Goal: Information Seeking & Learning: Learn about a topic

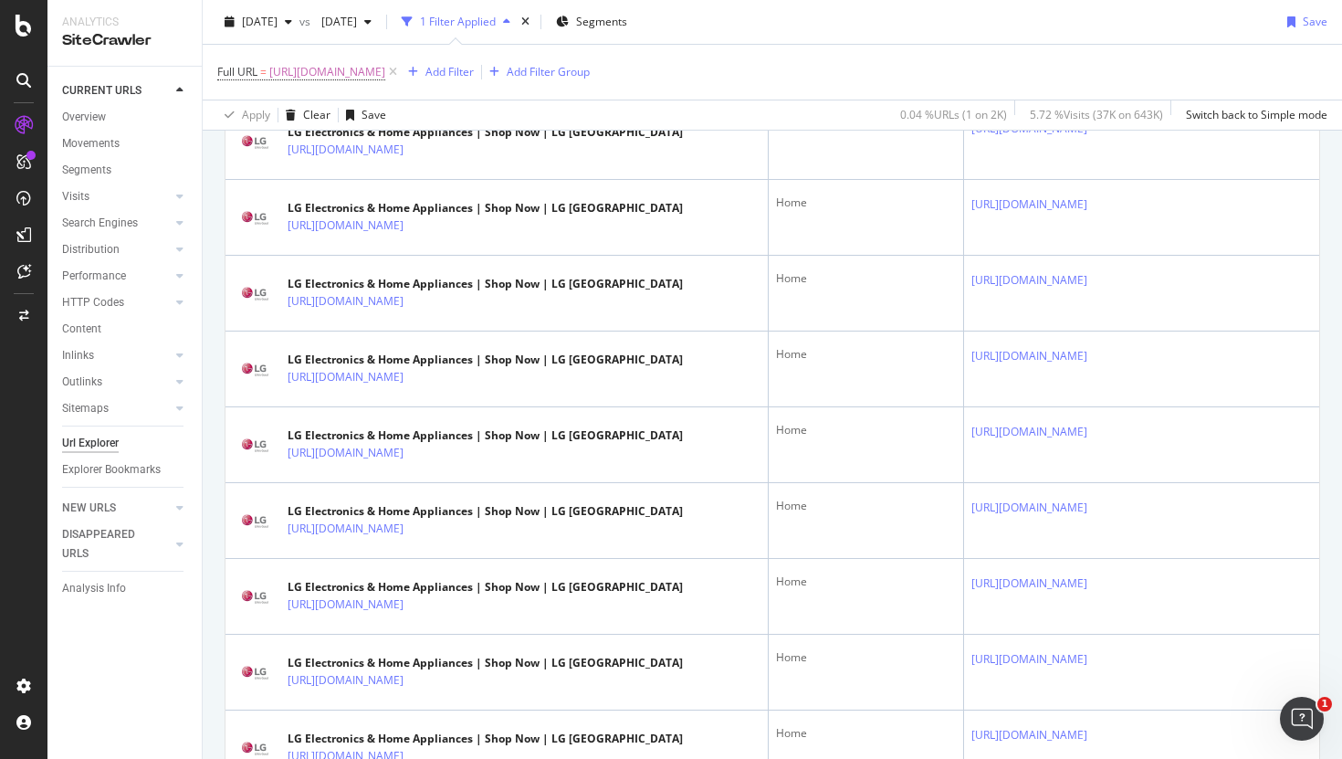
scroll to position [3736, 0]
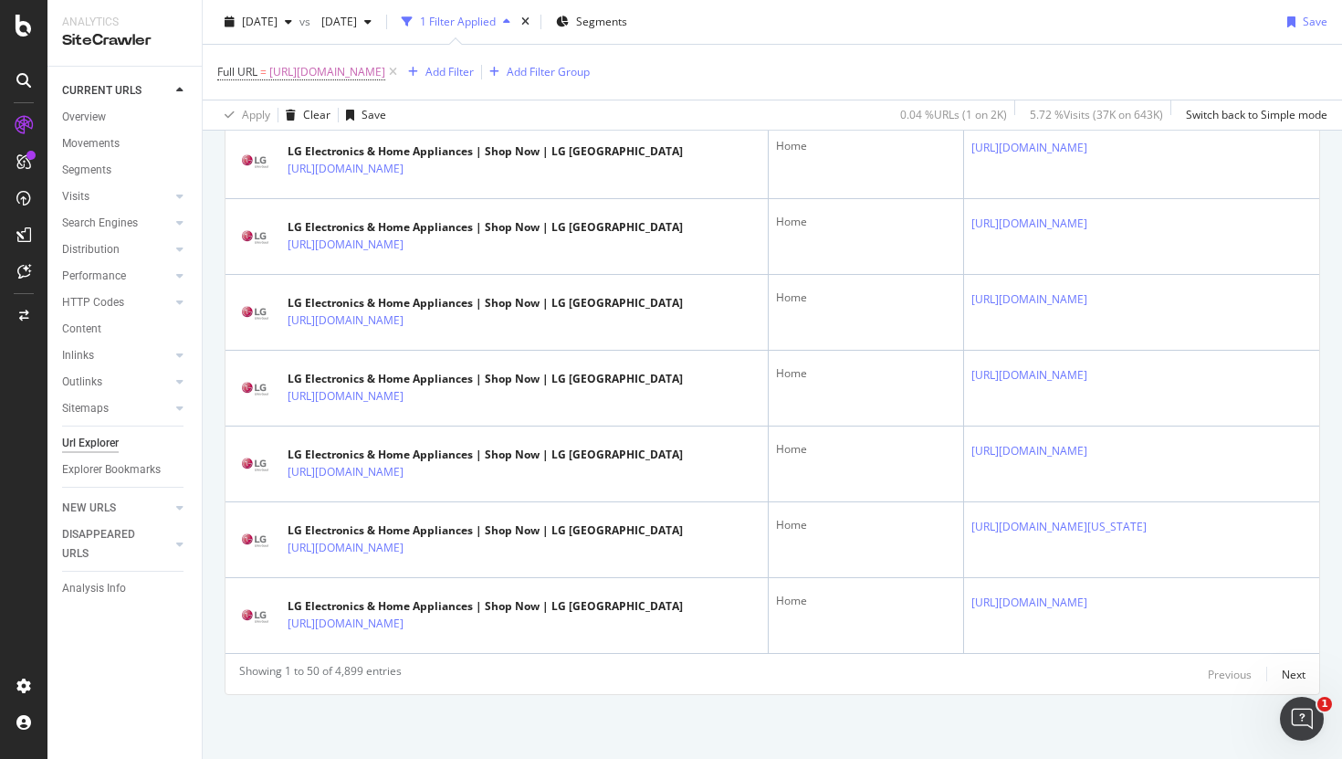
click at [1279, 673] on div "Previous Next" at bounding box center [1257, 674] width 98 height 22
click at [1291, 673] on div "Next" at bounding box center [1294, 675] width 24 height 16
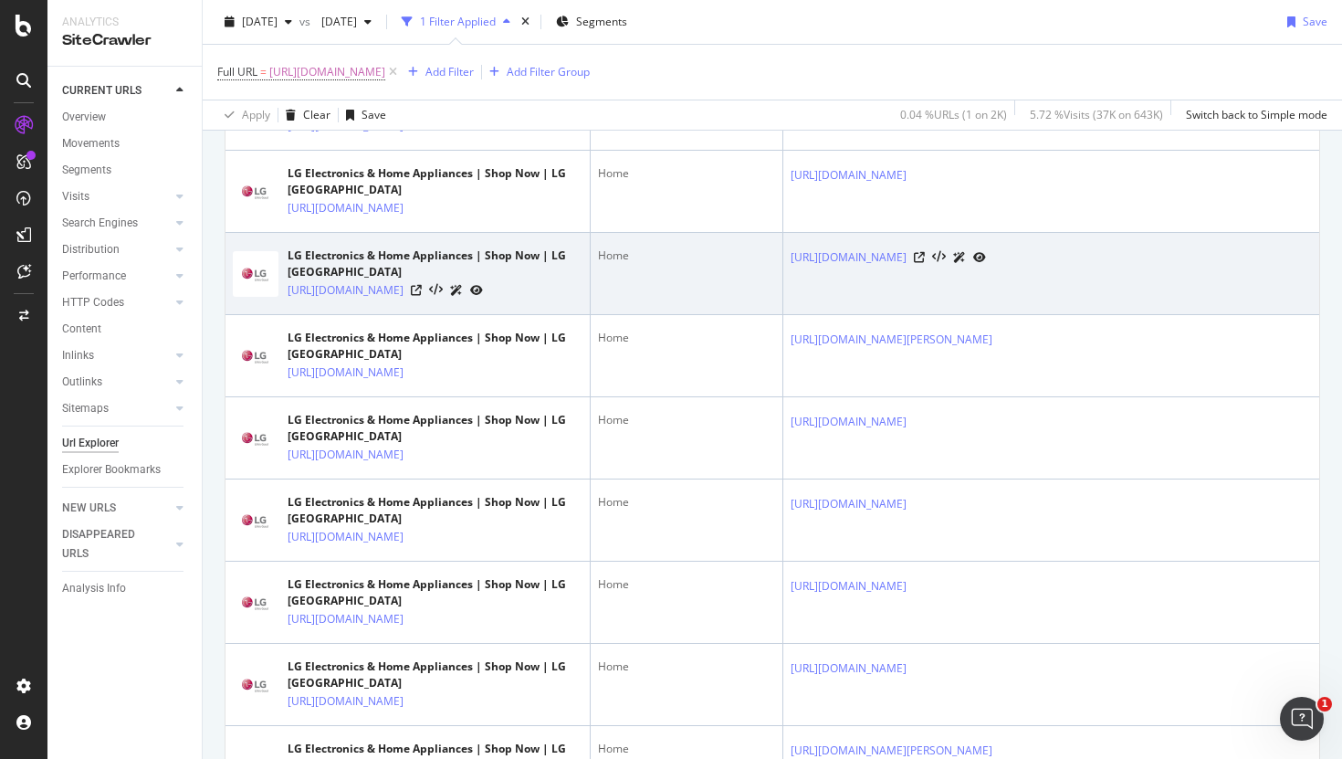
scroll to position [4056, 0]
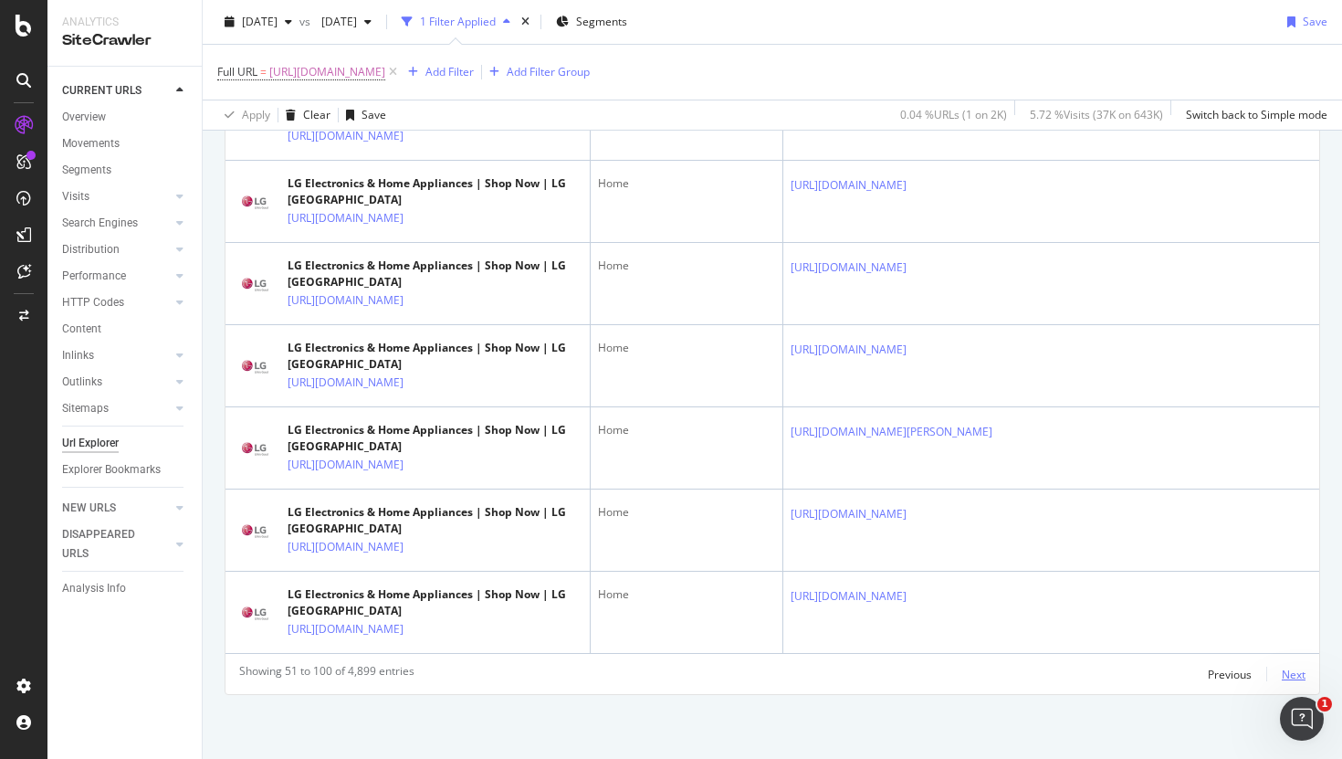
click at [1289, 677] on div "Next" at bounding box center [1294, 675] width 24 height 16
click at [1282, 671] on div "Next" at bounding box center [1294, 675] width 24 height 16
click at [1292, 670] on div "Next" at bounding box center [1294, 675] width 24 height 16
click at [1302, 669] on div "Next" at bounding box center [1294, 675] width 24 height 16
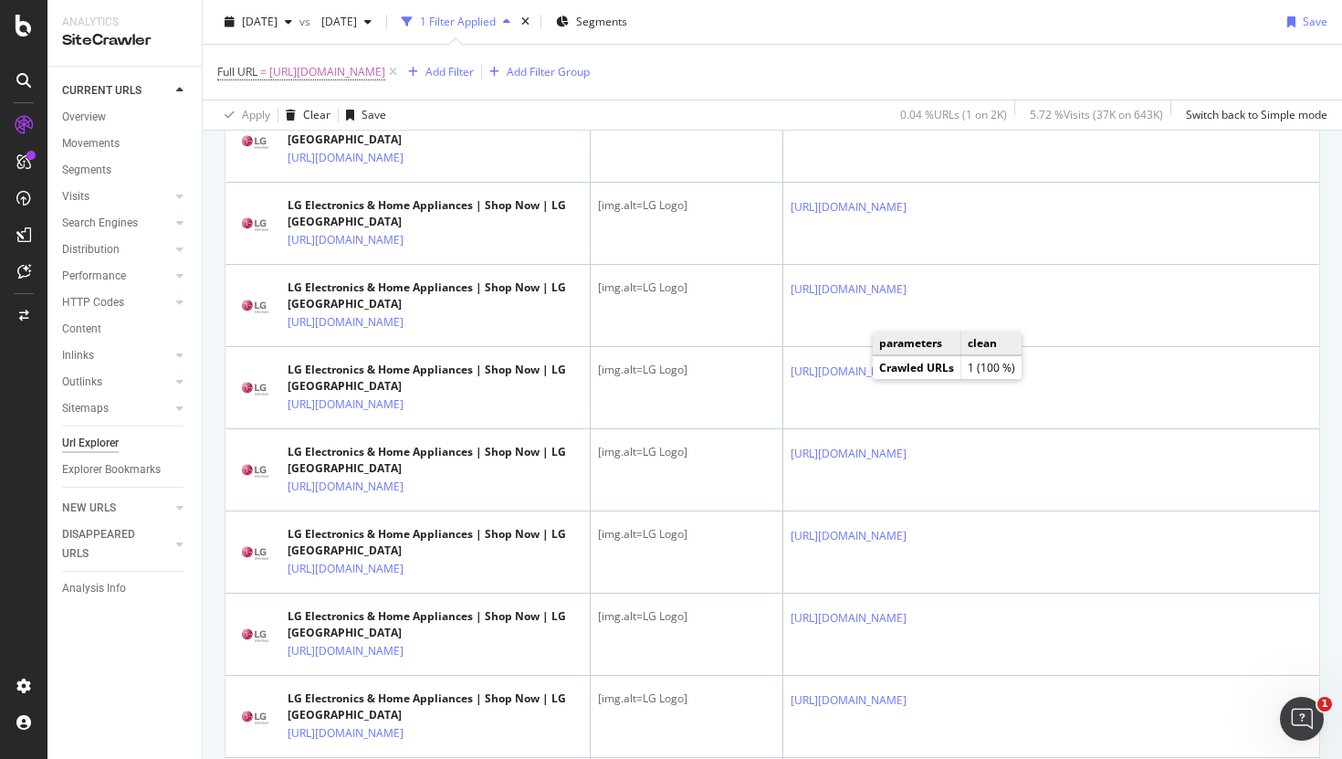
scroll to position [0, 0]
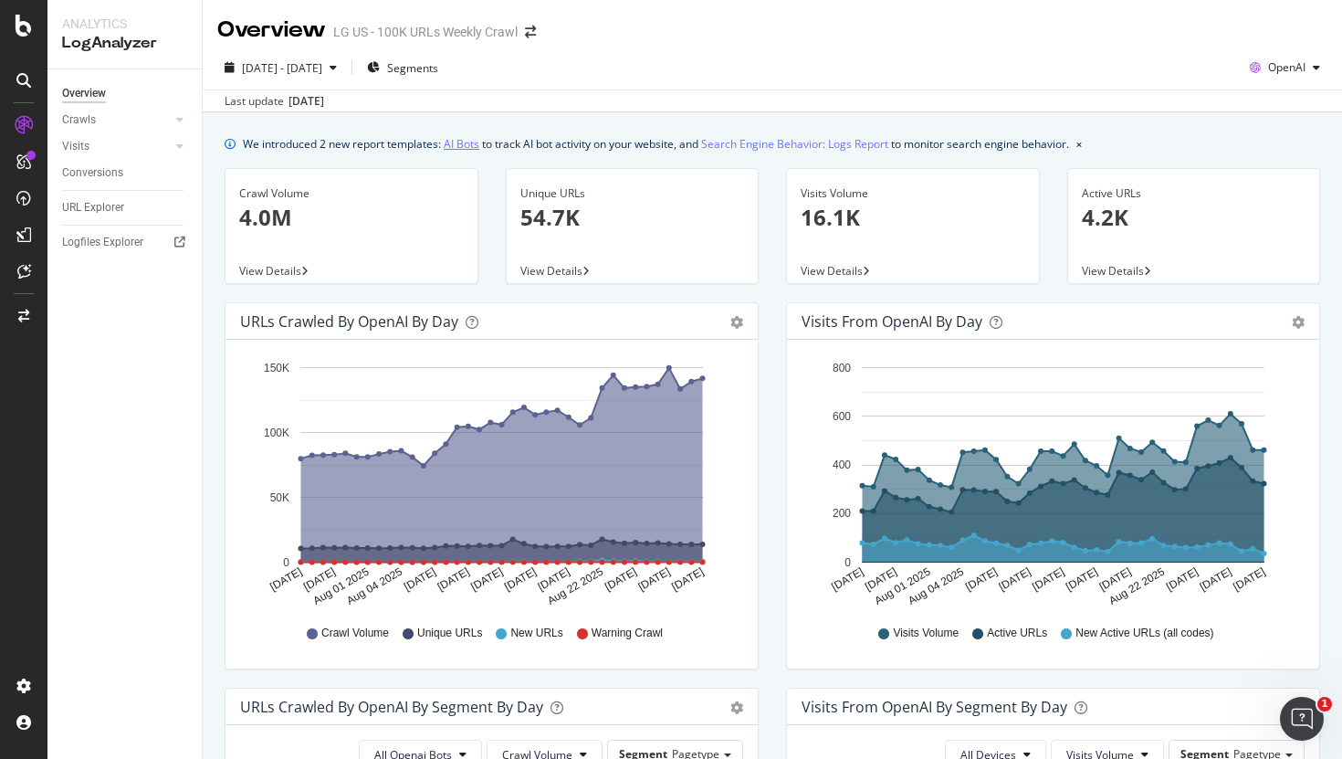
click at [474, 145] on link "AI Bots" at bounding box center [462, 143] width 36 height 19
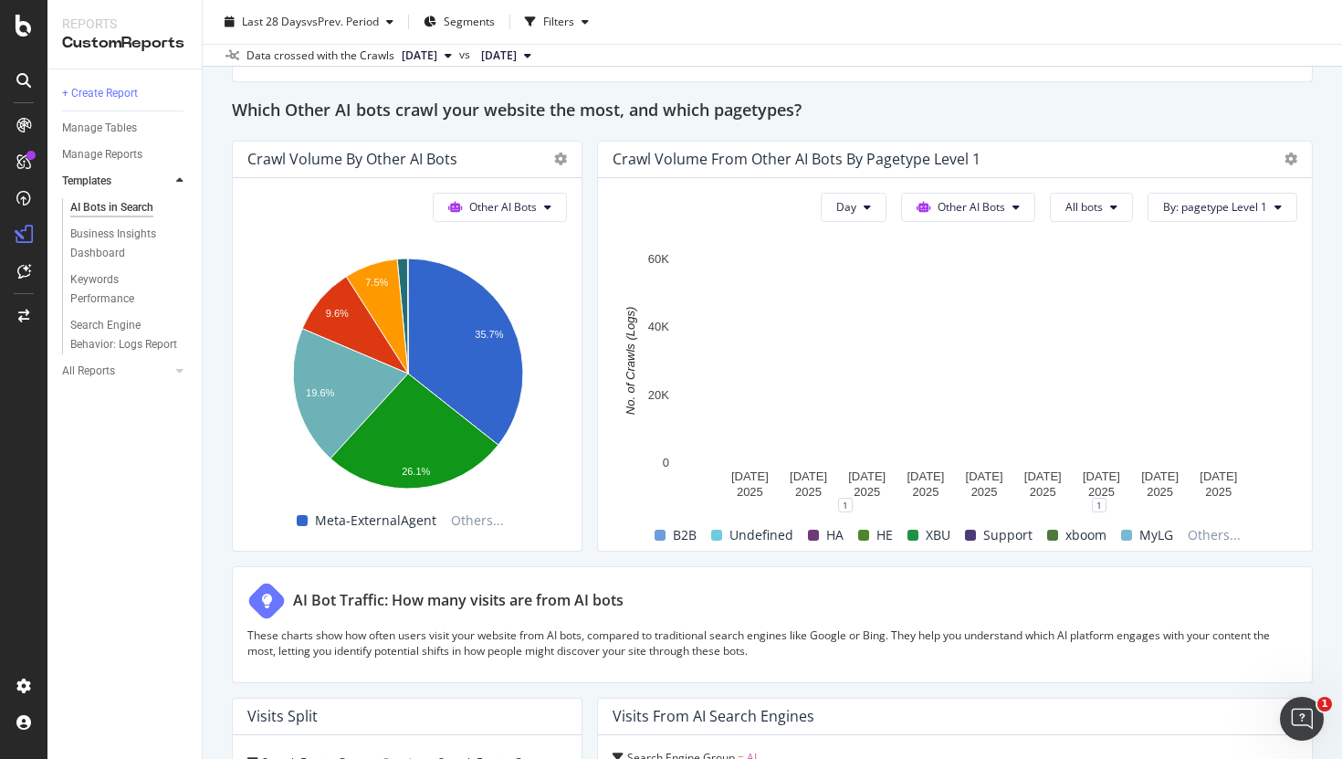
scroll to position [2719, 0]
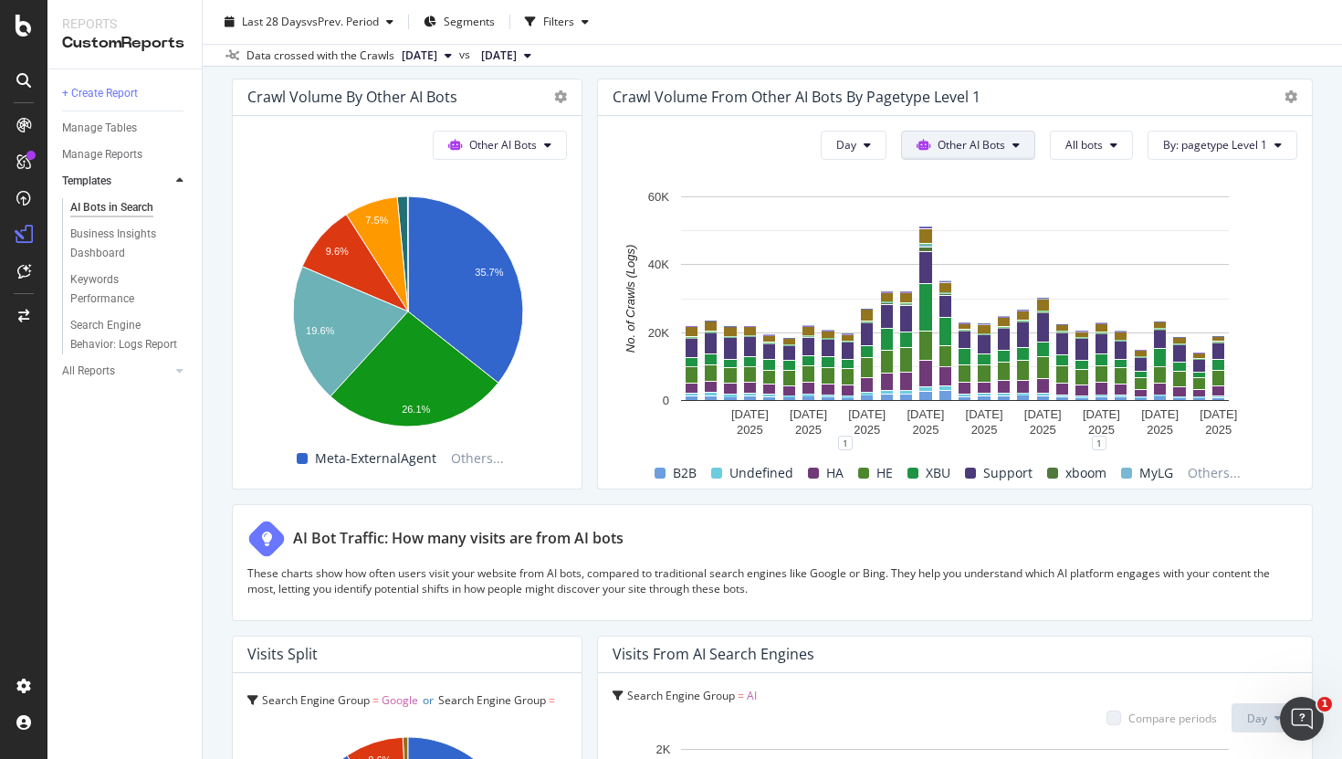
click at [946, 240] on div "Bing" at bounding box center [968, 230] width 130 height 26
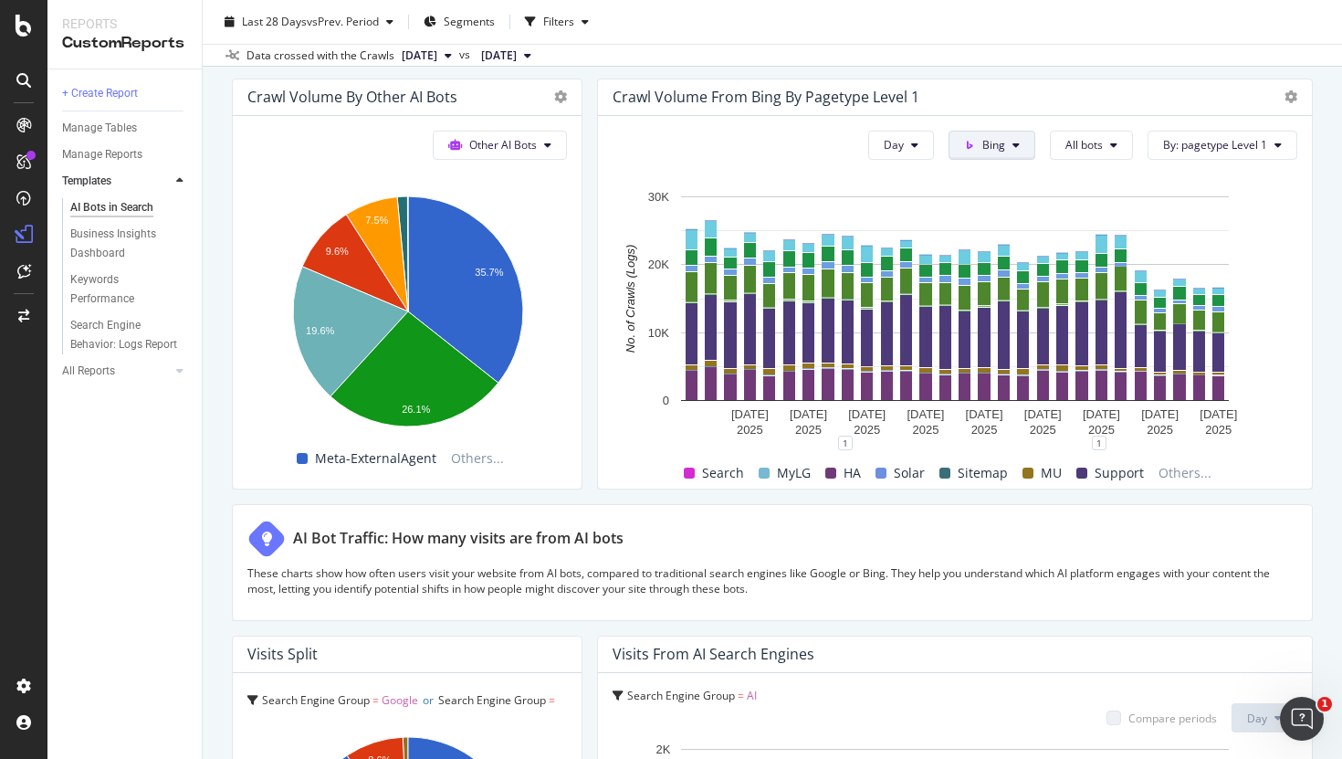
click at [998, 271] on span "OpenAI" at bounding box center [1029, 265] width 68 height 16
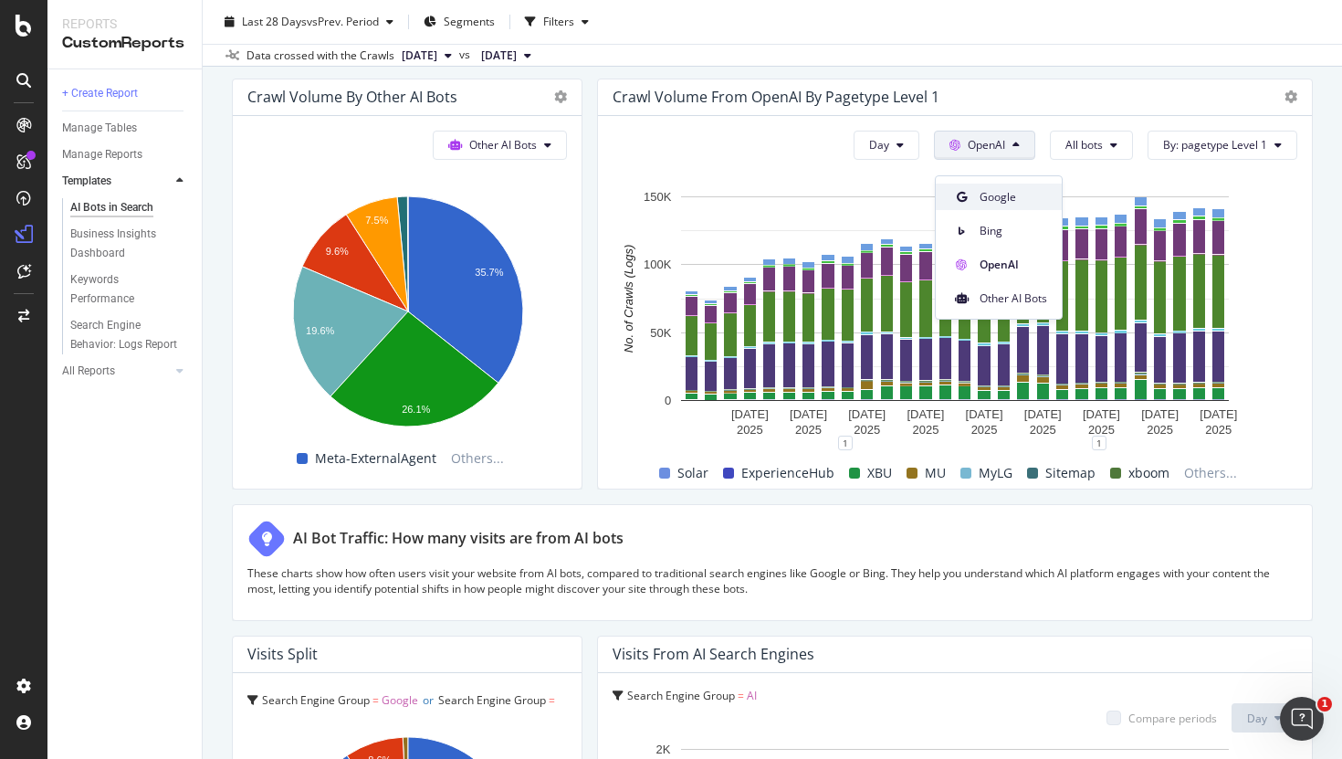
click at [987, 196] on span "Google" at bounding box center [1014, 197] width 68 height 16
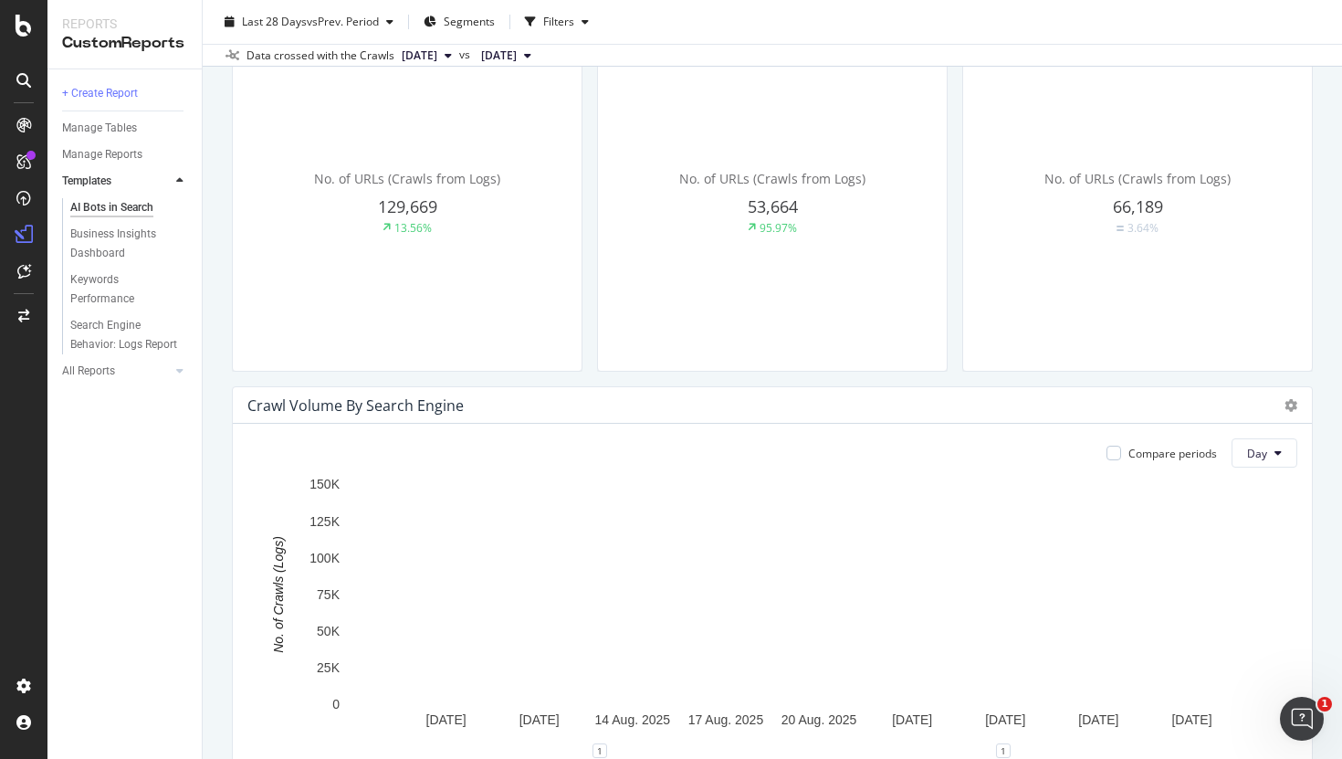
scroll to position [0, 0]
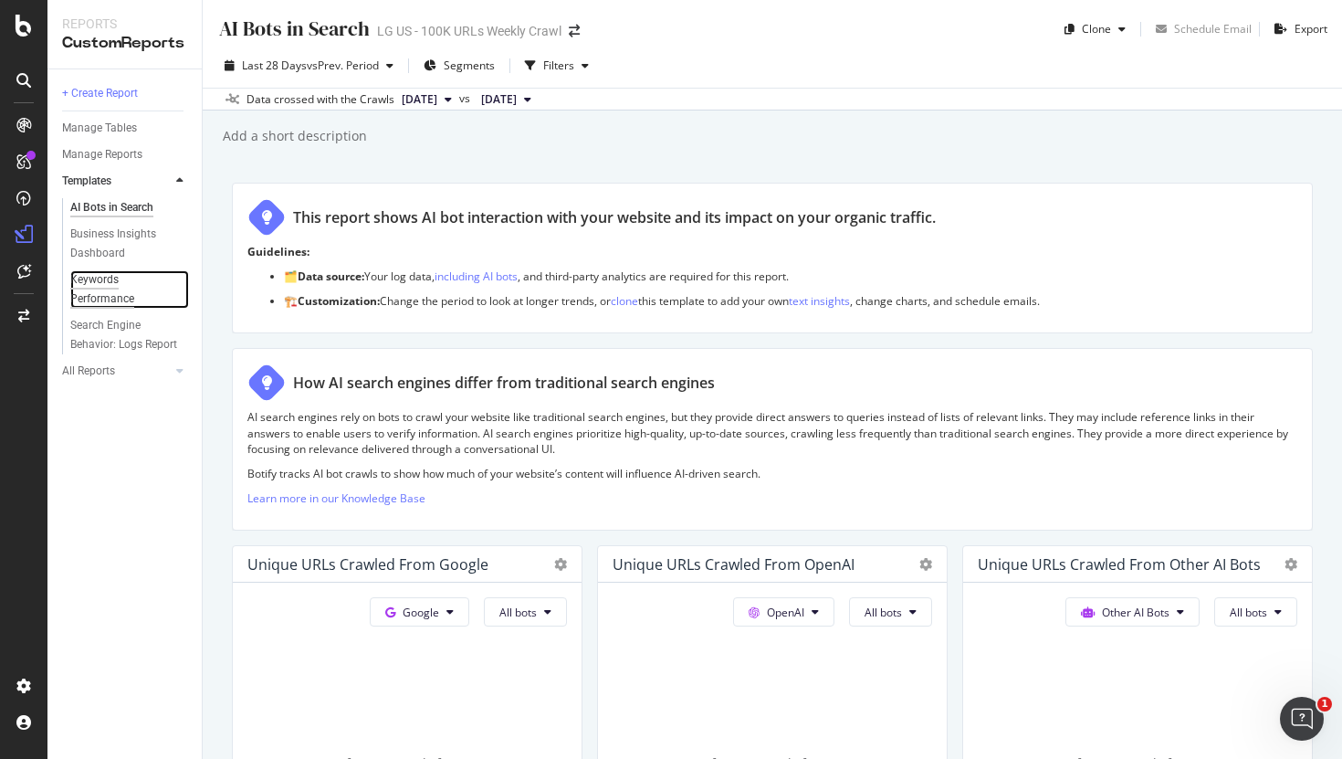
click at [128, 299] on div "Keywords Performance" at bounding box center [121, 289] width 102 height 38
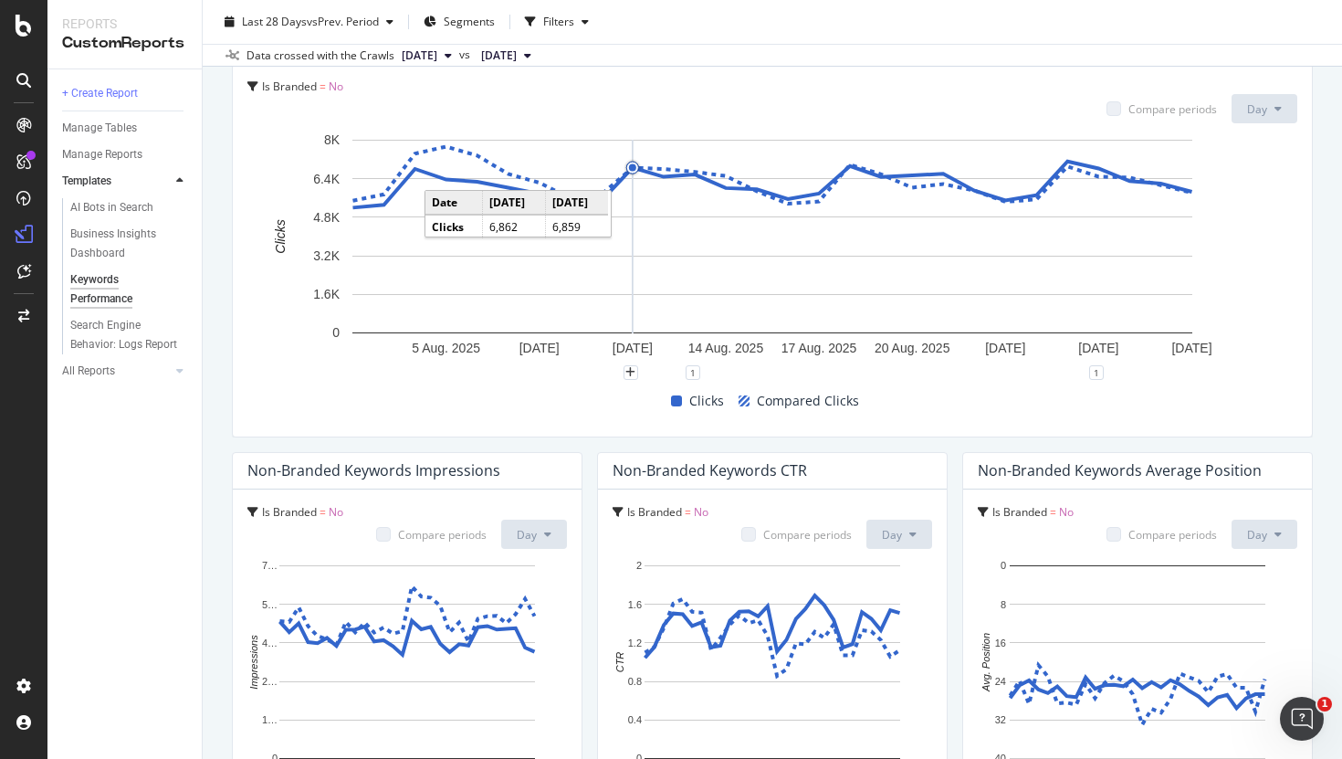
scroll to position [960, 0]
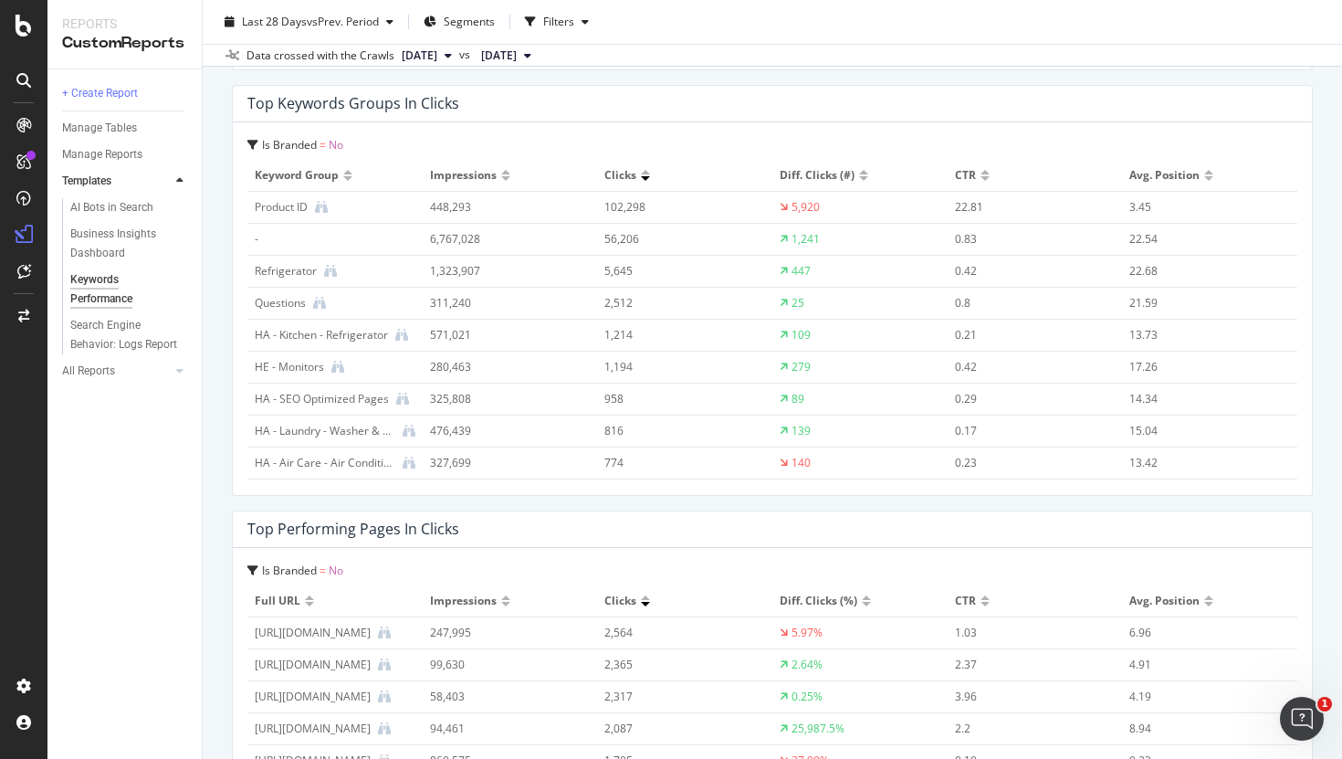
scroll to position [1938, 0]
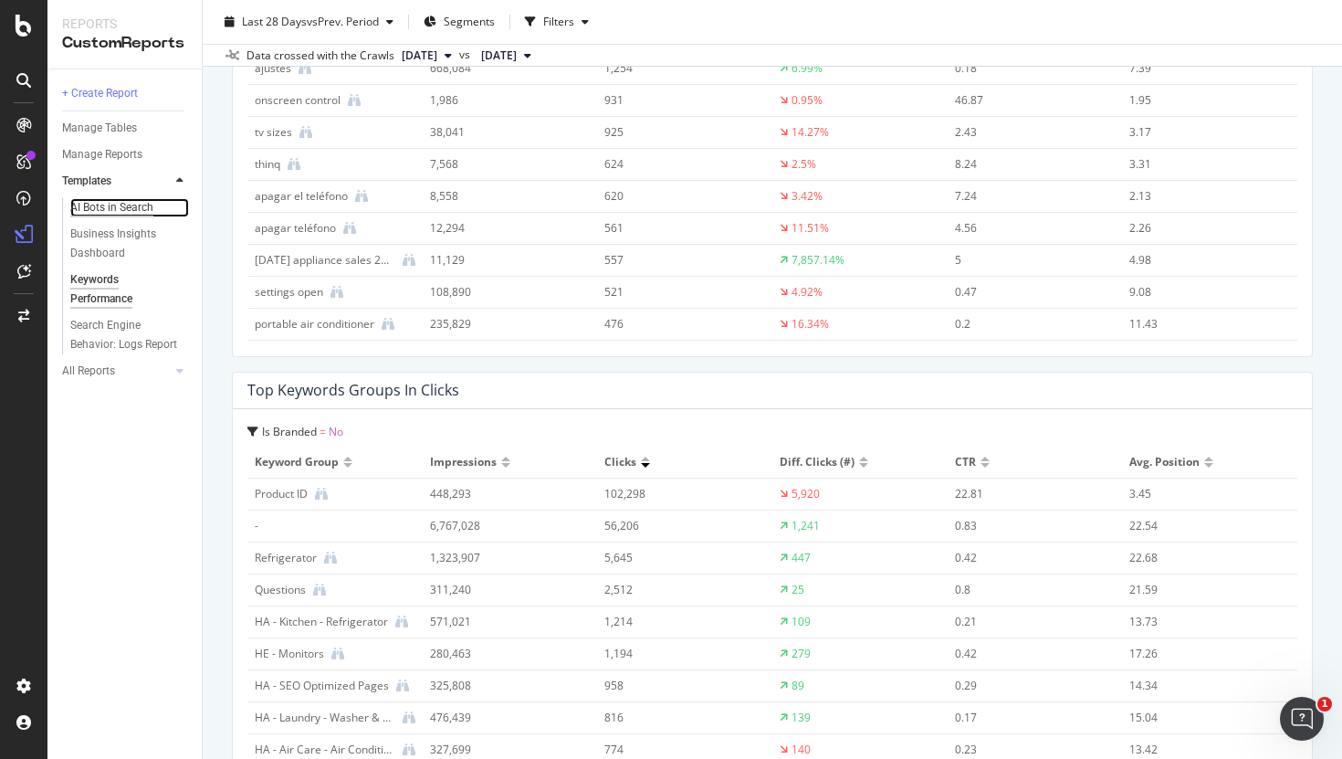
click at [146, 205] on div "AI Bots in Search" at bounding box center [111, 207] width 83 height 19
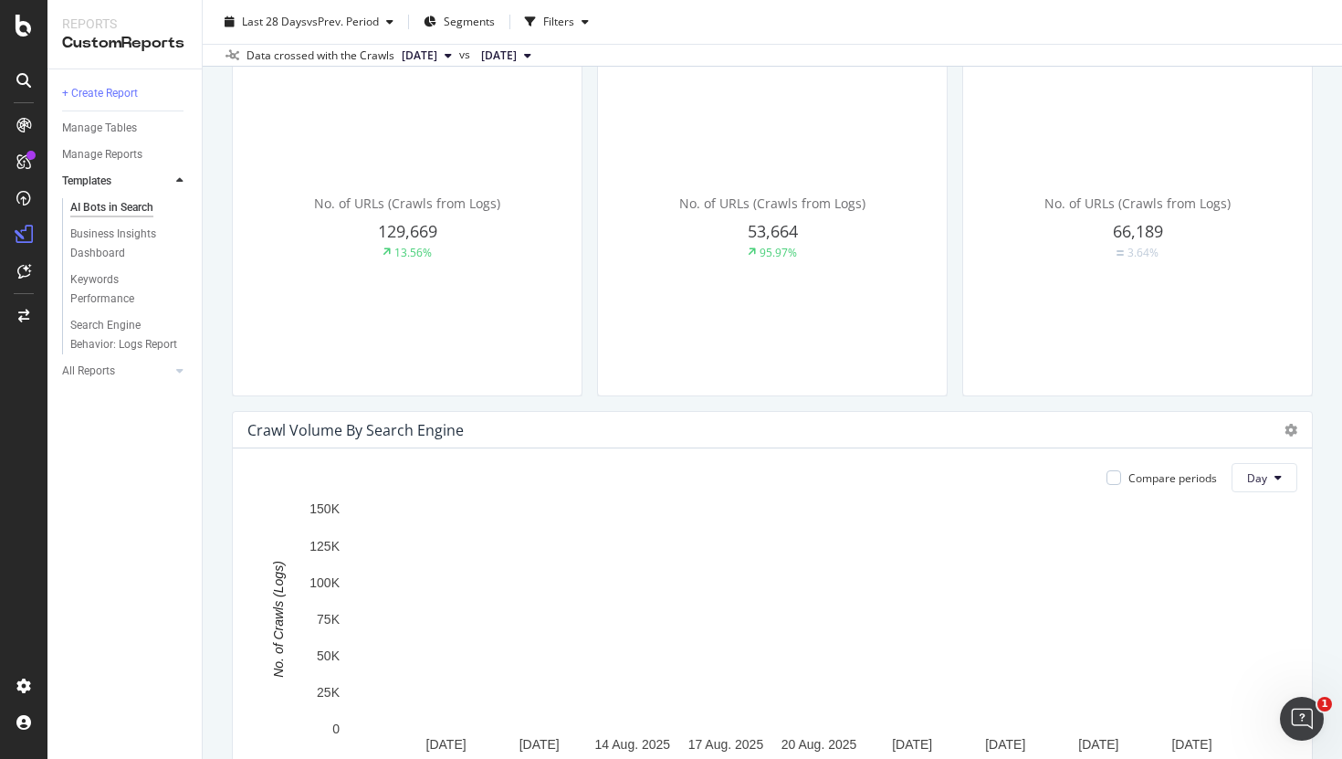
scroll to position [569, 0]
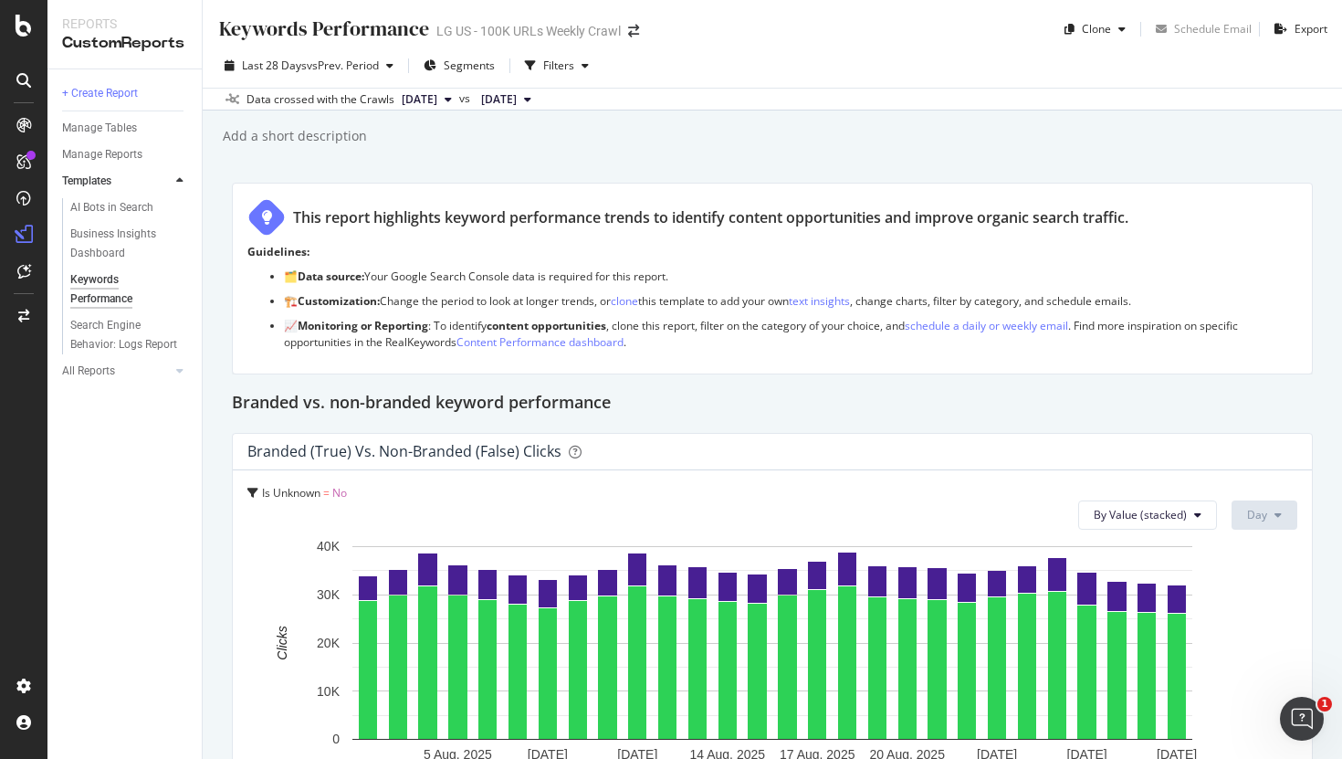
scroll to position [3, 0]
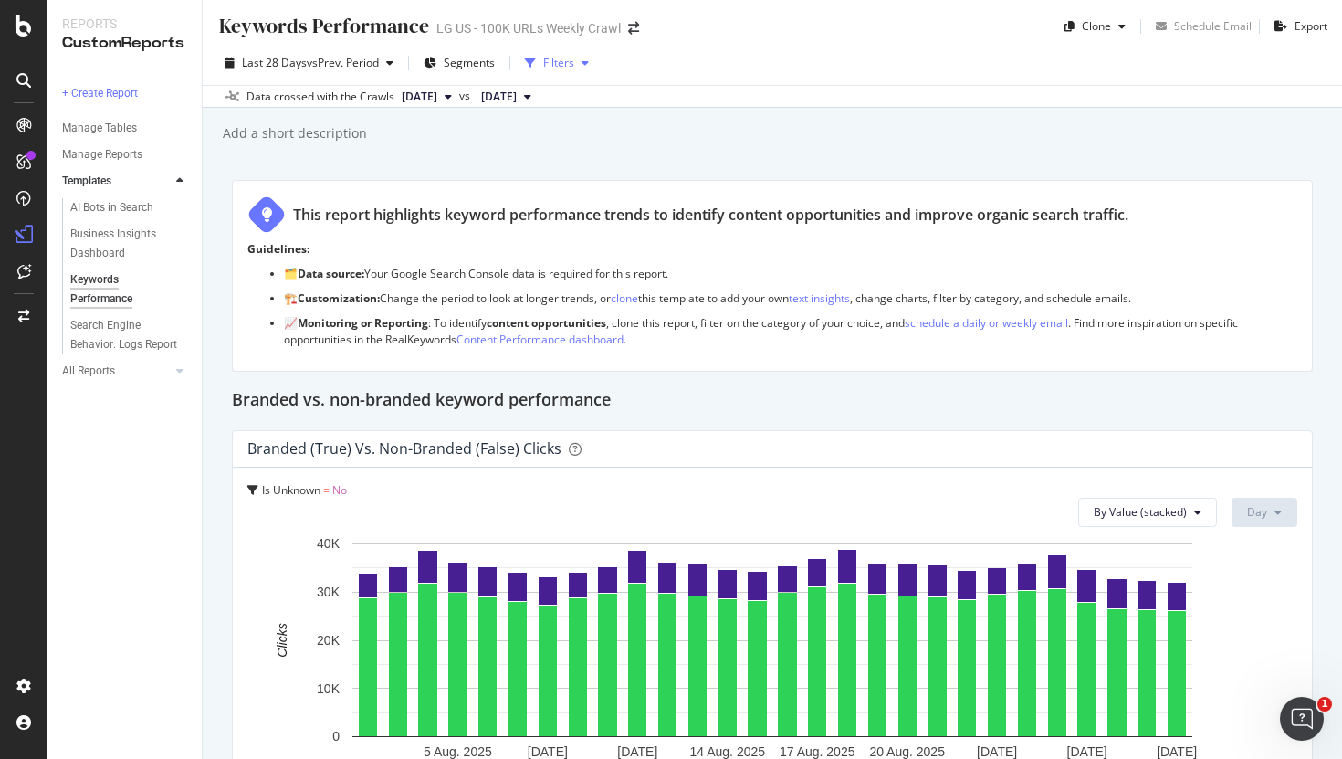
click at [565, 64] on div "Filters" at bounding box center [558, 63] width 31 height 16
click at [437, 102] on span "[DATE]" at bounding box center [420, 97] width 36 height 16
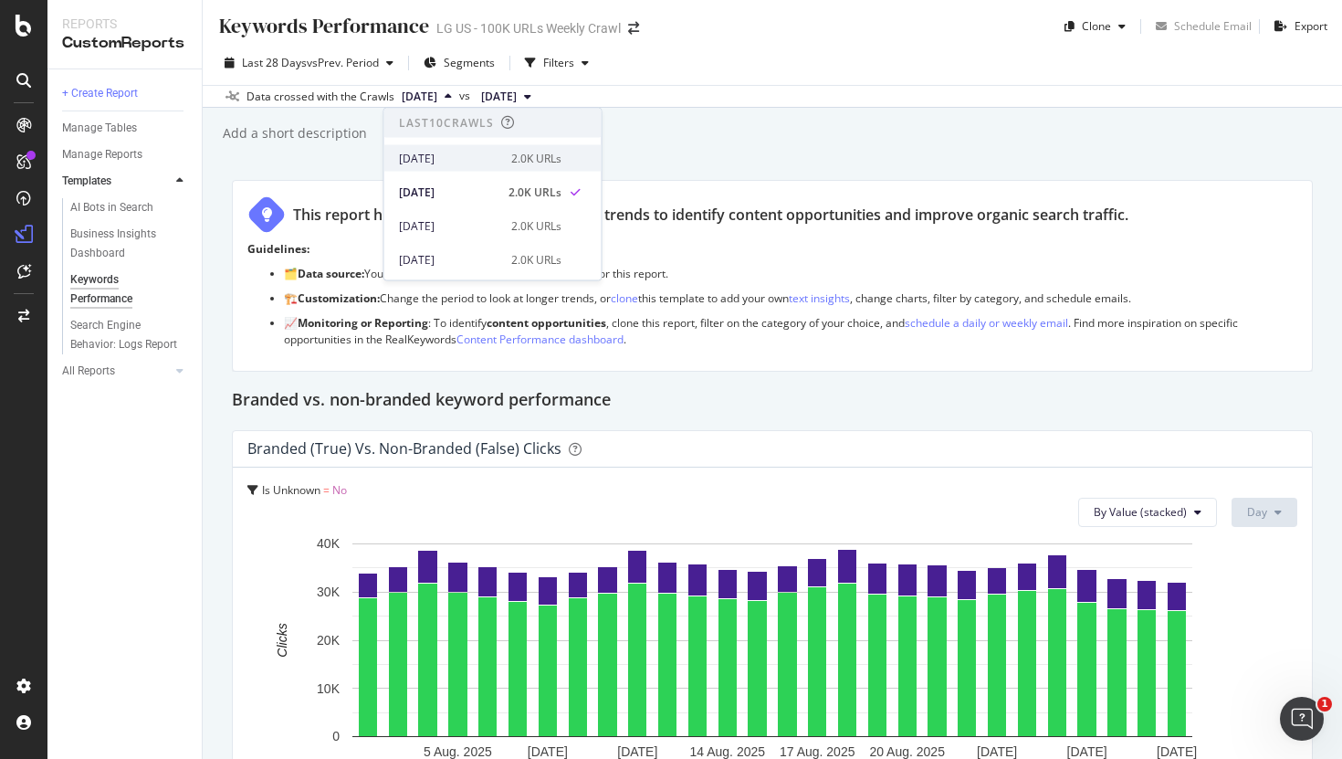
click at [482, 160] on div "[DATE]" at bounding box center [449, 158] width 101 height 16
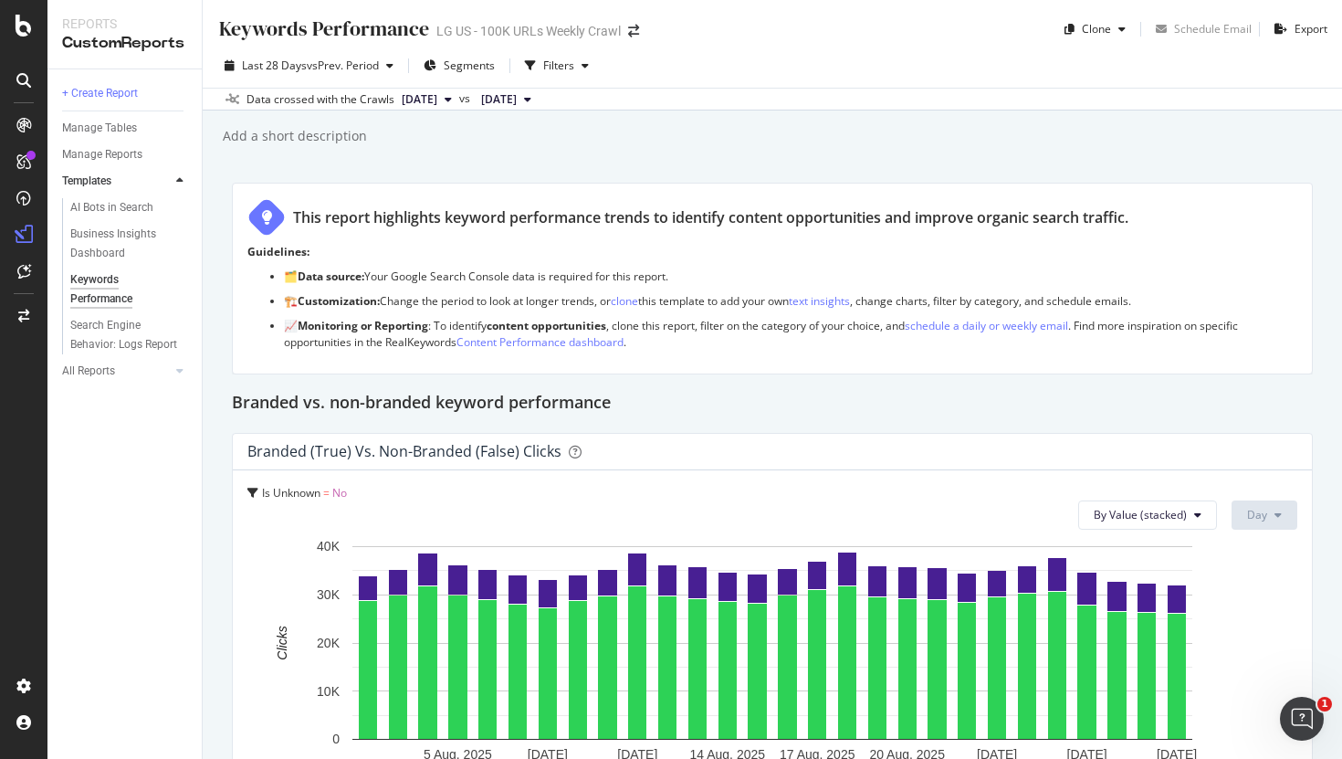
click at [583, 110] on div "Keywords Performance Keywords Performance LG US - 100K URLs Weekly Crawl Clone …" at bounding box center [772, 379] width 1139 height 759
click at [517, 104] on span "[DATE]" at bounding box center [499, 99] width 36 height 16
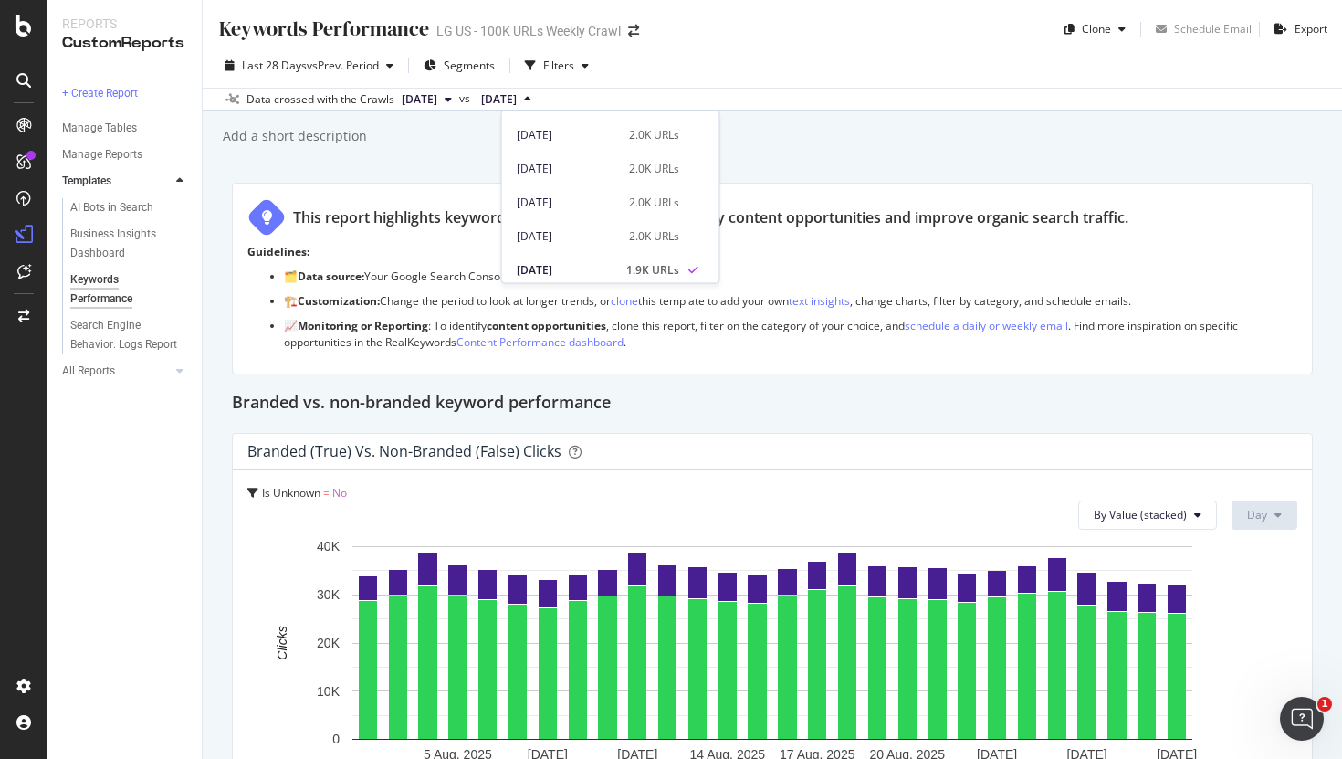
scroll to position [59, 0]
click at [838, 118] on div "Keywords Performance Keywords Performance LG US - 100K URLs Weekly Crawl Clone …" at bounding box center [772, 379] width 1139 height 759
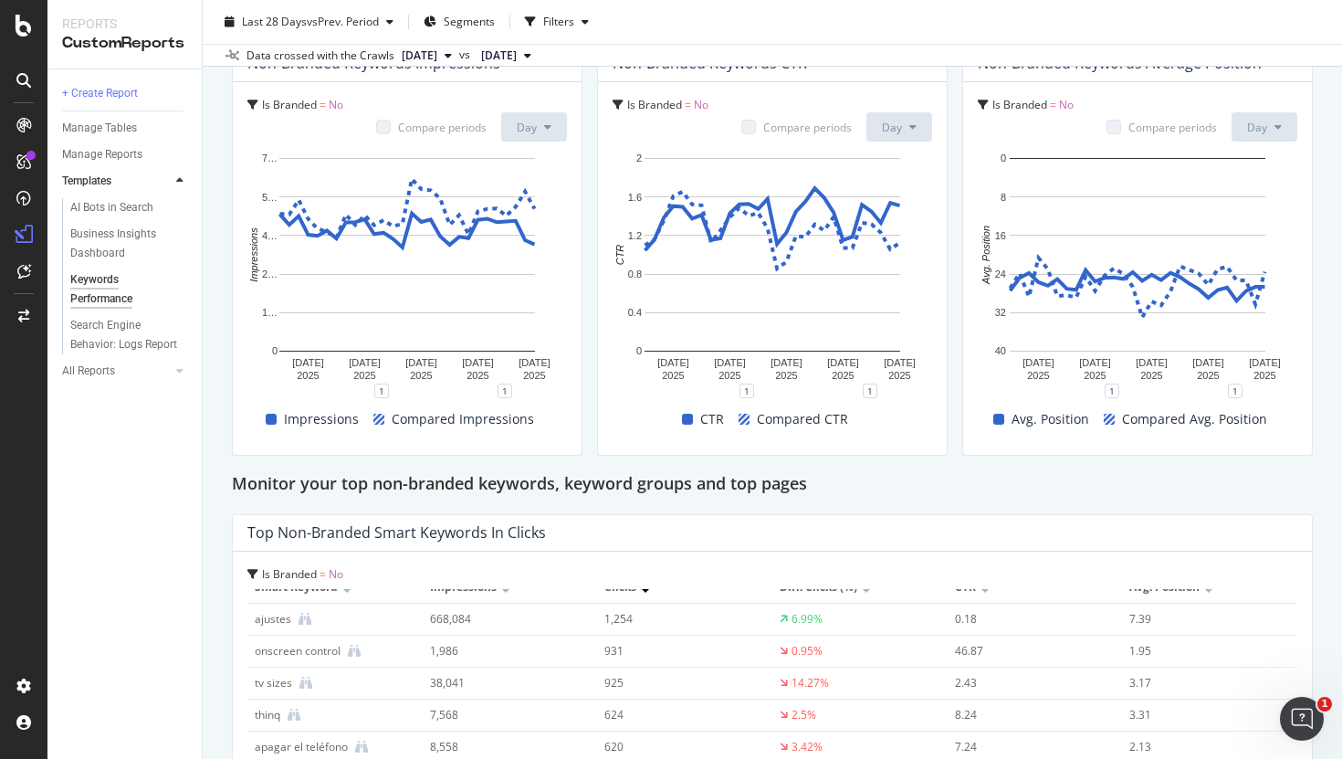
scroll to position [0, 0]
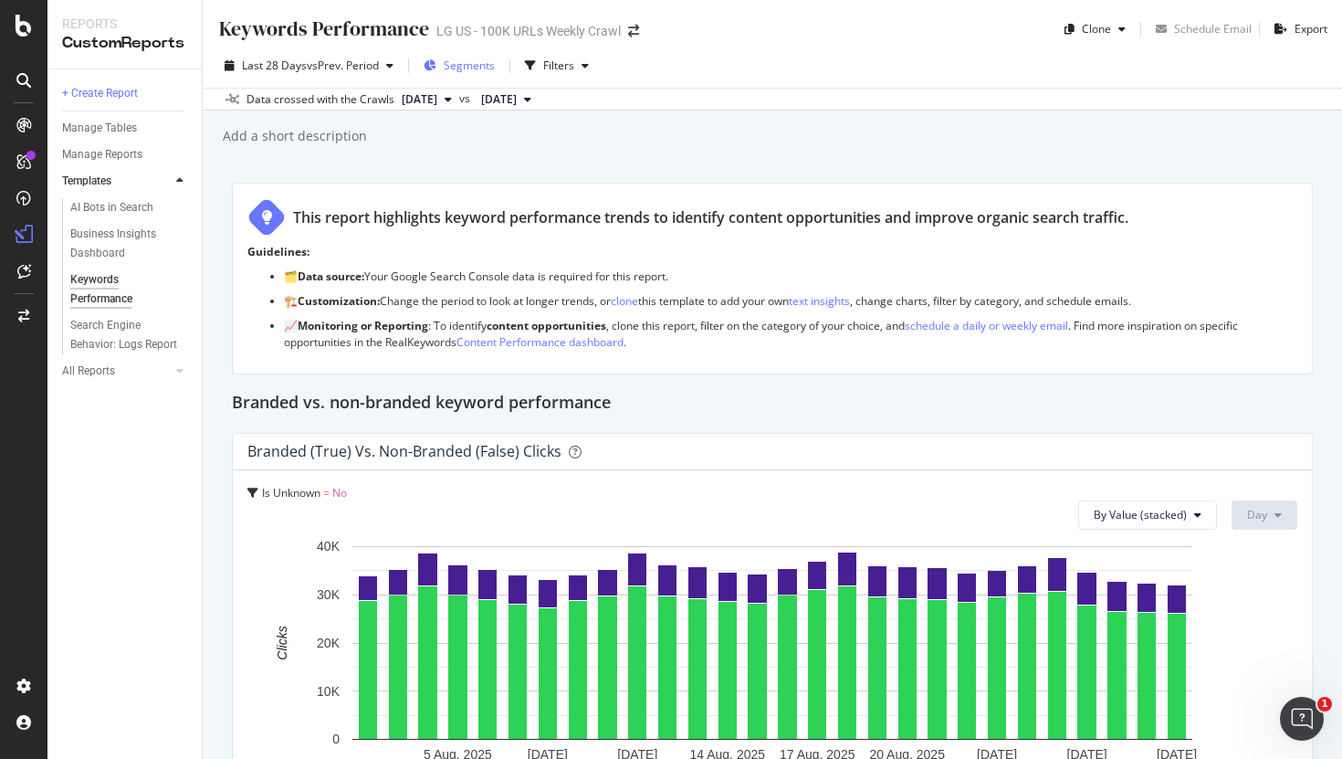
click at [479, 69] on span "Segments" at bounding box center [469, 66] width 51 height 16
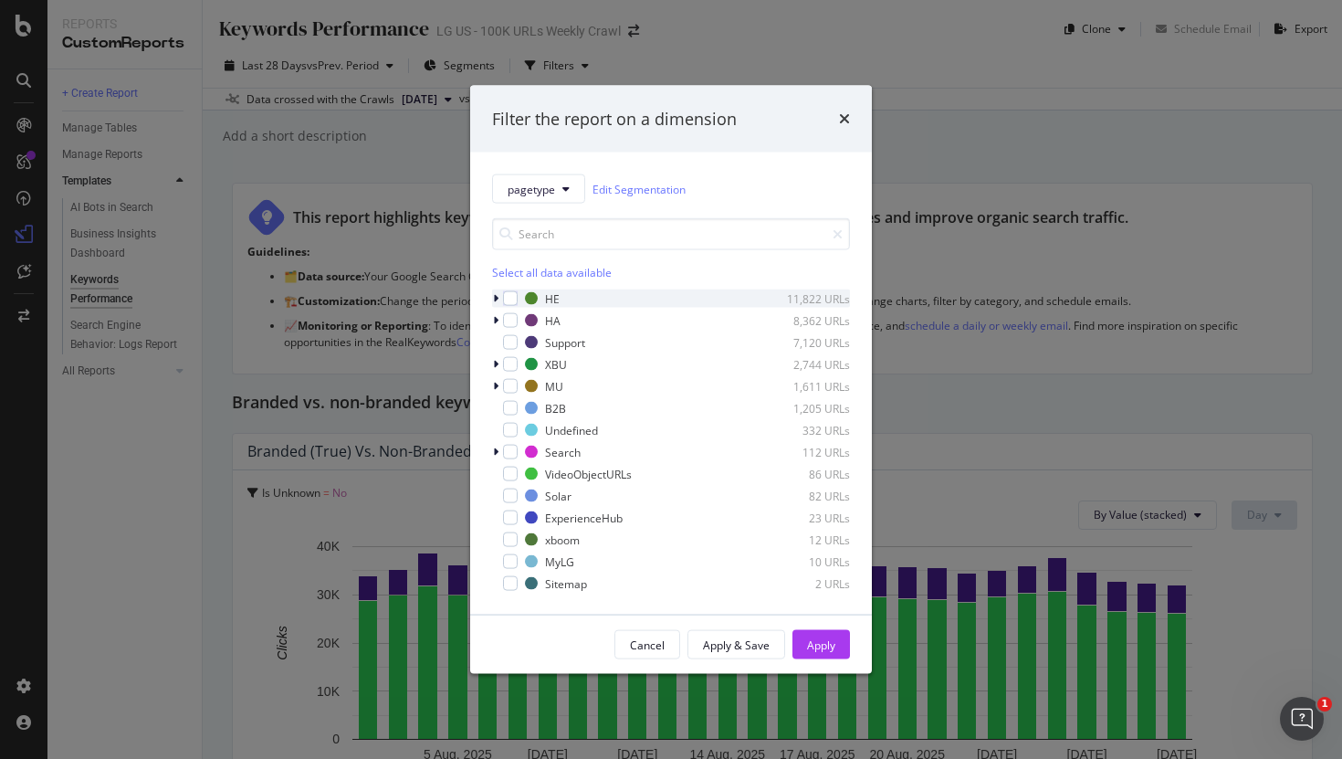
click at [506, 290] on div "HE 11,822 URLs" at bounding box center [671, 298] width 358 height 18
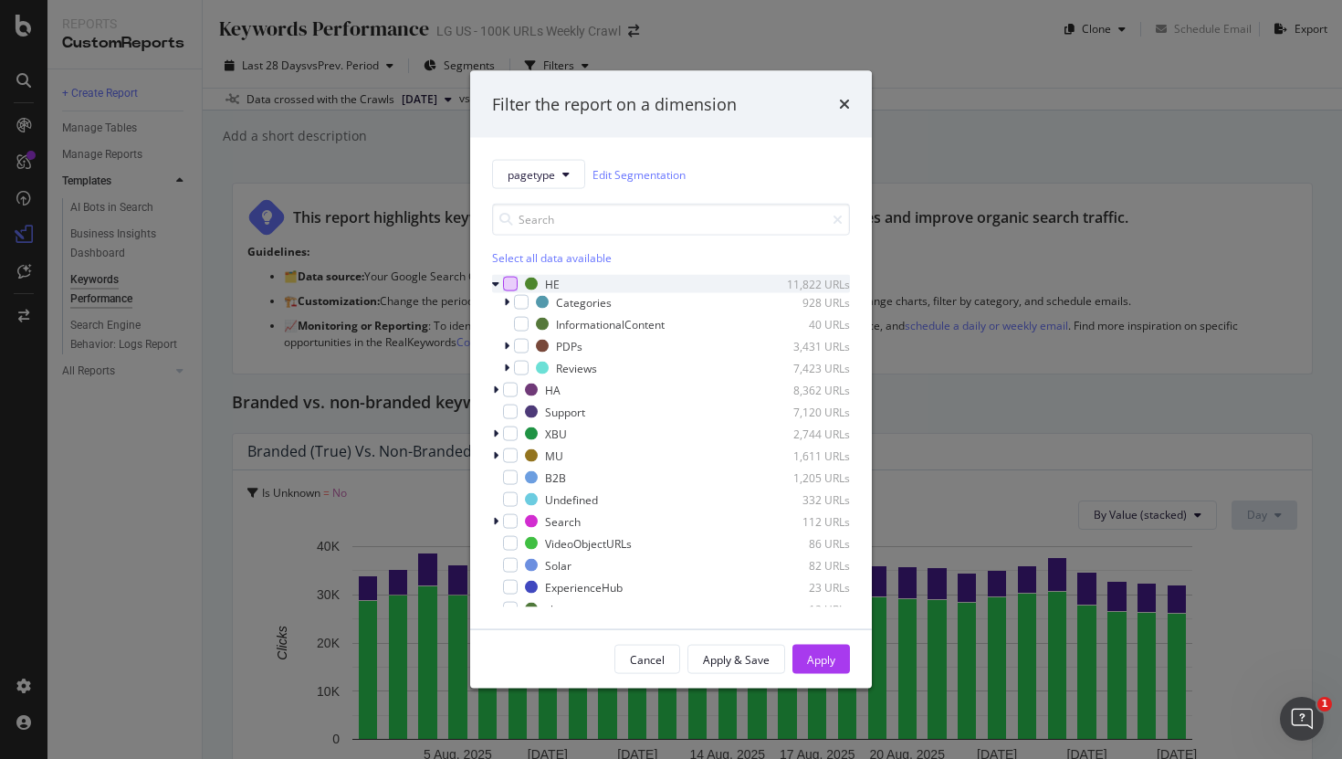
click at [512, 288] on div "modal" at bounding box center [510, 284] width 15 height 15
click at [806, 656] on button "Apply" at bounding box center [821, 659] width 58 height 29
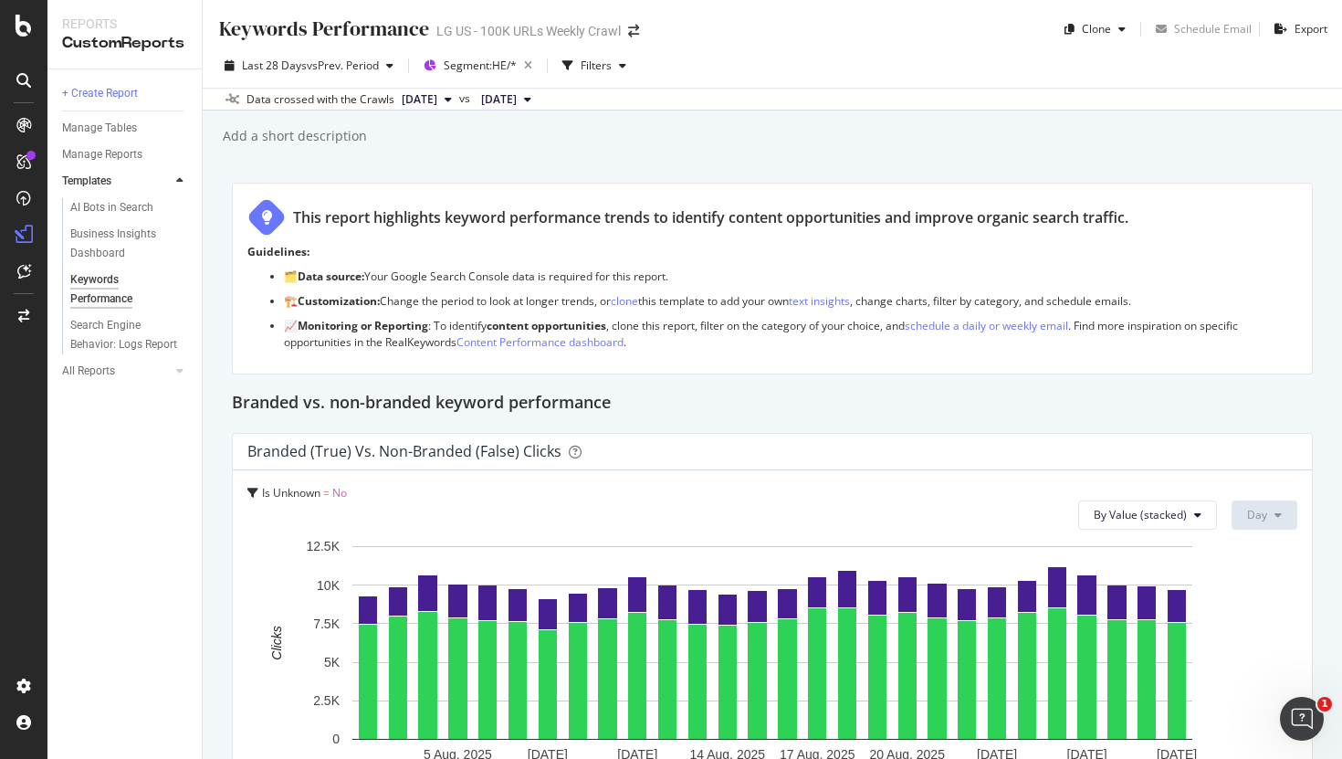
click at [911, 123] on div "Add a short description Add a short description" at bounding box center [781, 135] width 1121 height 27
